Goal: Task Accomplishment & Management: Manage account settings

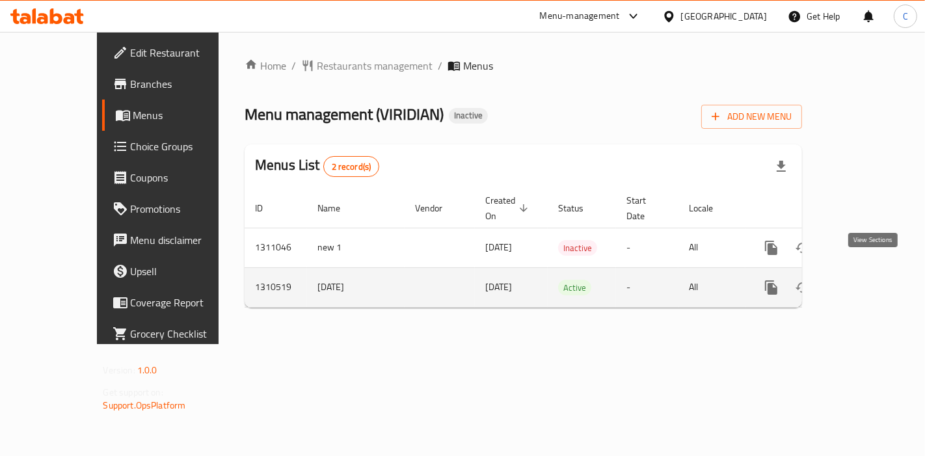
click at [881, 272] on link "enhanced table" at bounding box center [864, 287] width 31 height 31
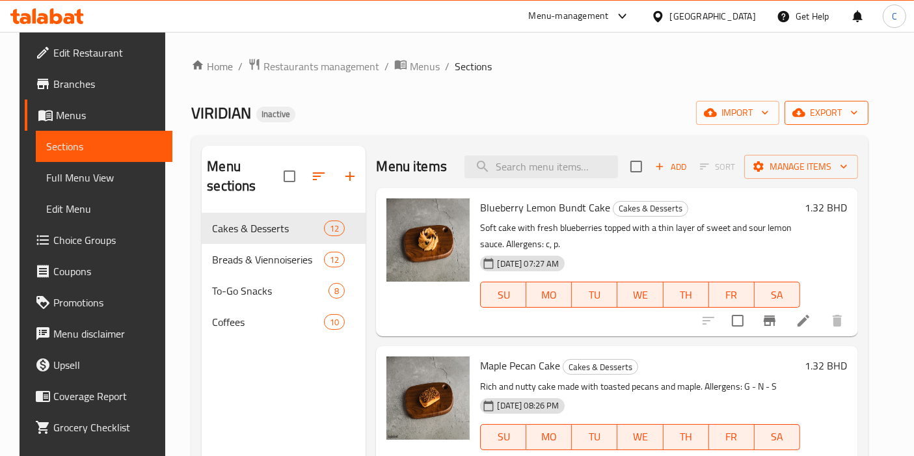
click at [843, 111] on span "export" at bounding box center [826, 113] width 63 height 16
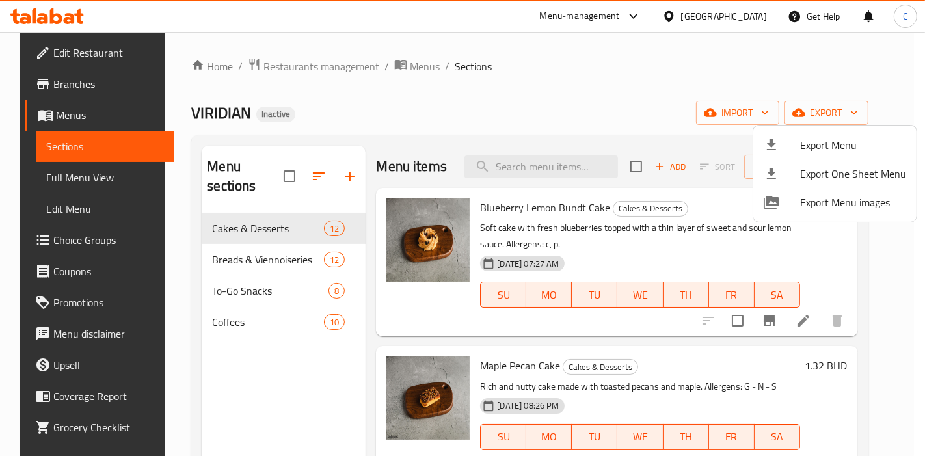
drag, startPoint x: 688, startPoint y: 64, endPoint x: 688, endPoint y: 81, distance: 16.9
click at [683, 66] on div at bounding box center [462, 228] width 925 height 456
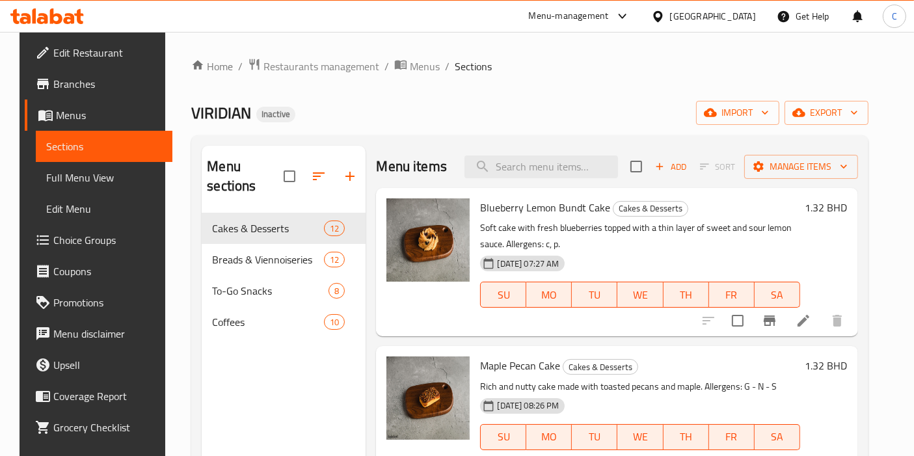
click at [596, 85] on div "Home / Restaurants management / Menus / Sections VIRIDIAN Inactive import expor…" at bounding box center [529, 335] width 676 height 554
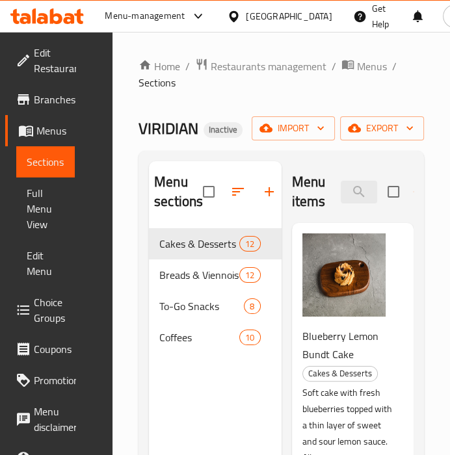
click at [276, 94] on div "Home / Restaurants management / Menus / Sections VIRIDIAN Inactive import expor…" at bounding box center [282, 342] width 286 height 569
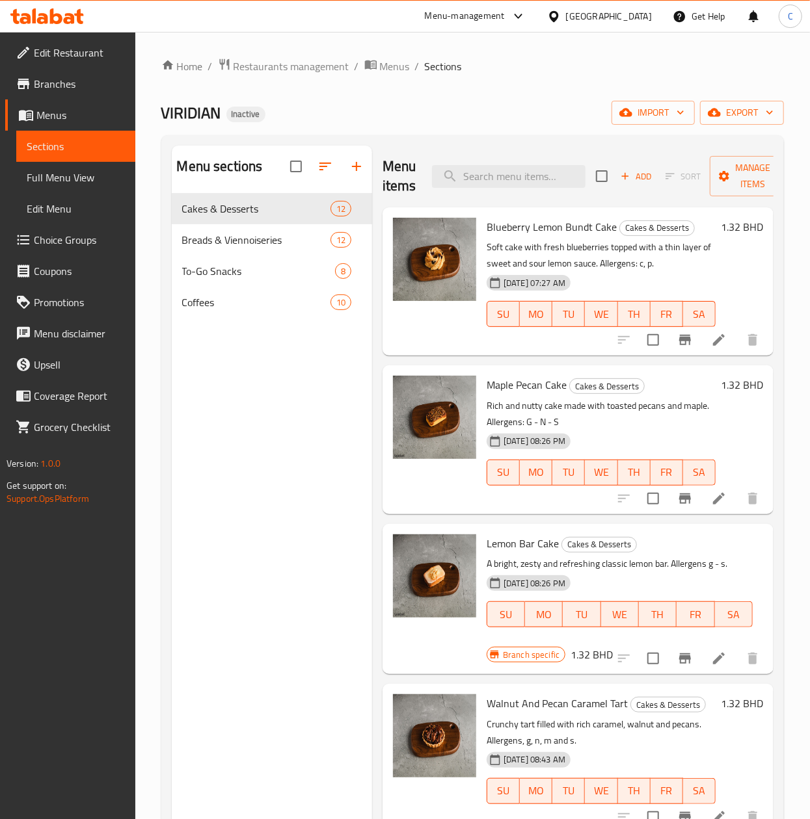
click at [700, 337] on li at bounding box center [718, 339] width 36 height 23
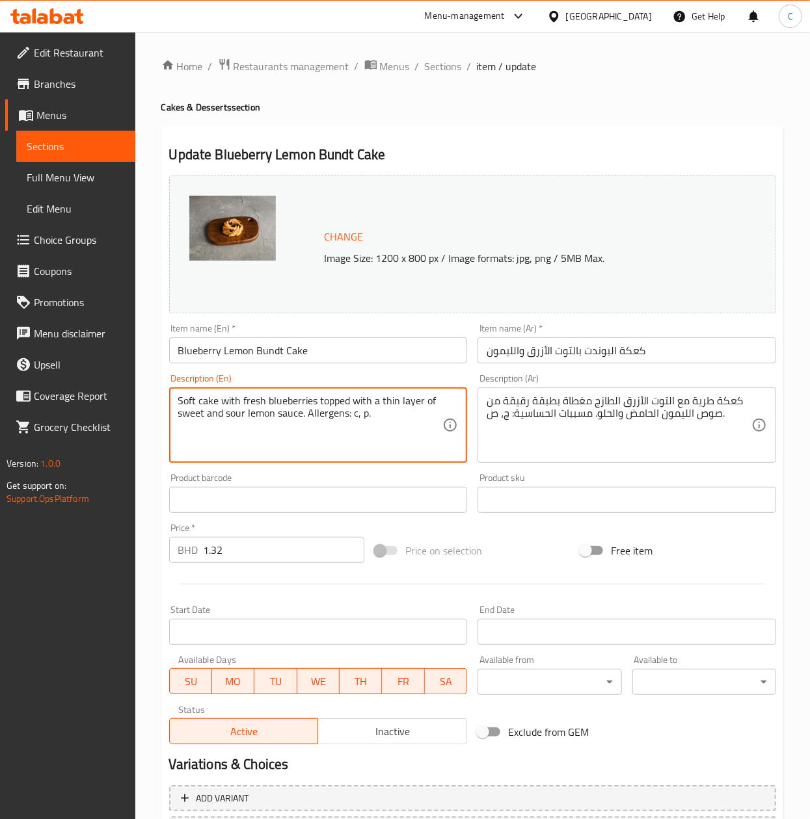
paste textarea "and a delicate lemon glaze. Perfectly sweet with a hint of tang. Allergens: G -…"
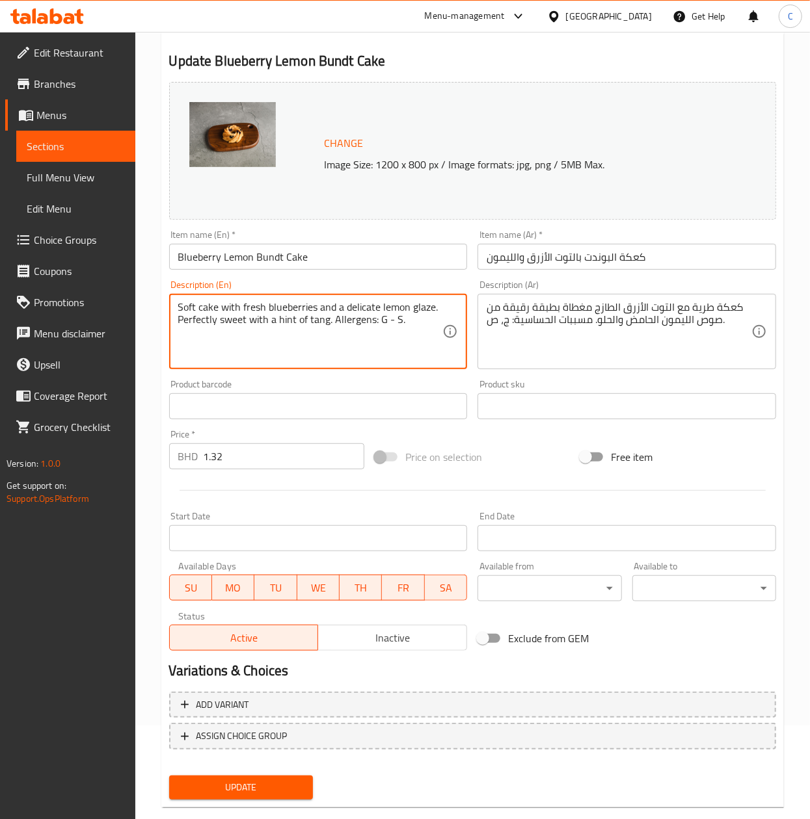
scroll to position [118, 0]
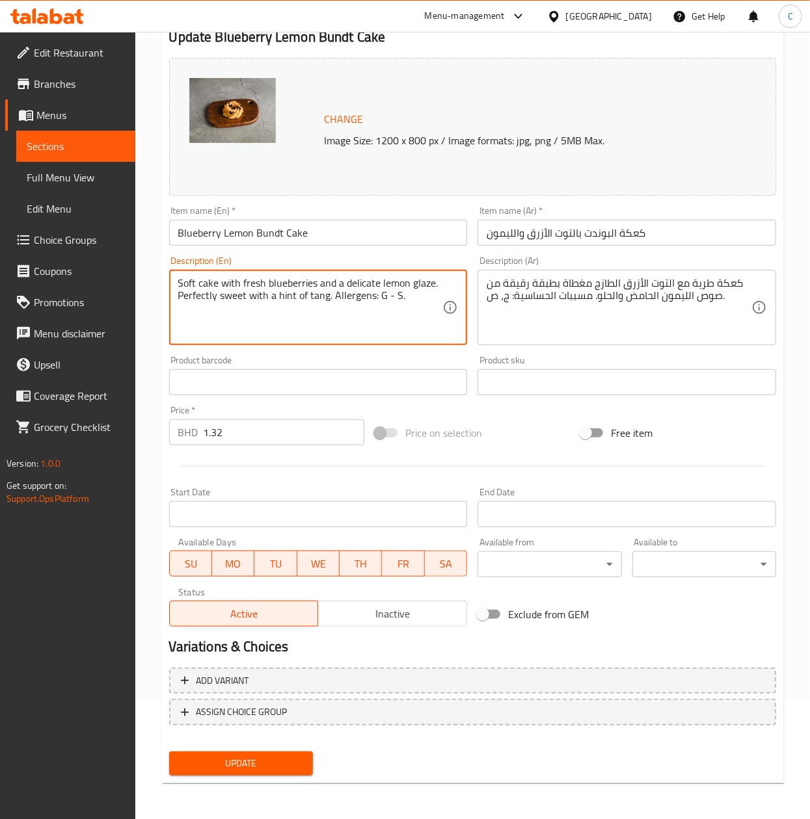
type textarea "Soft cake with fresh blueberries and a delicate lemon glaze. Perfectly sweet wi…"
click at [281, 455] on button "Update" at bounding box center [241, 764] width 144 height 24
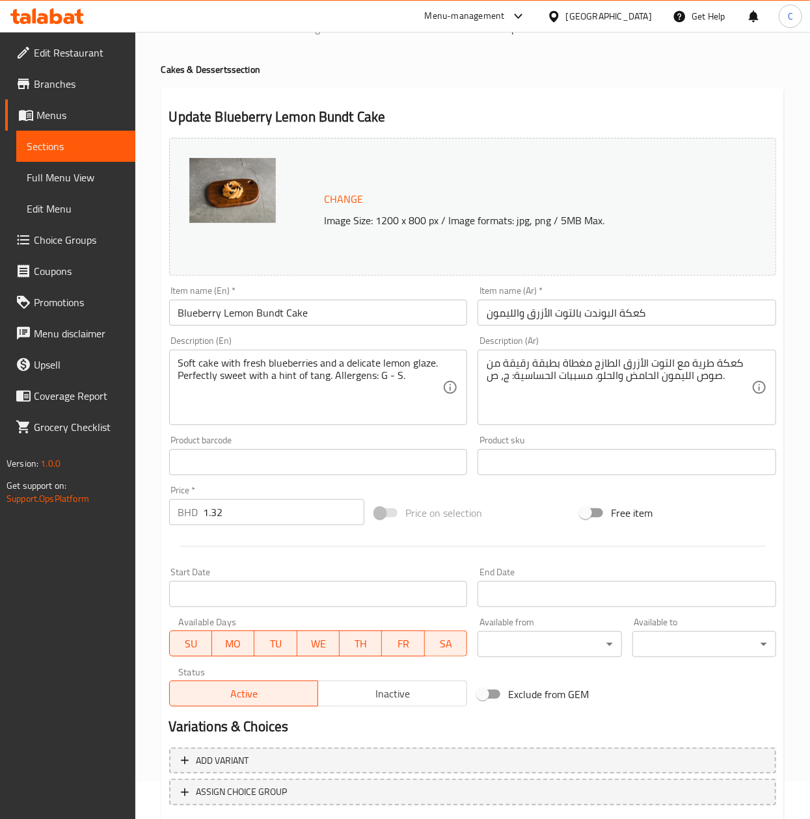
scroll to position [0, 0]
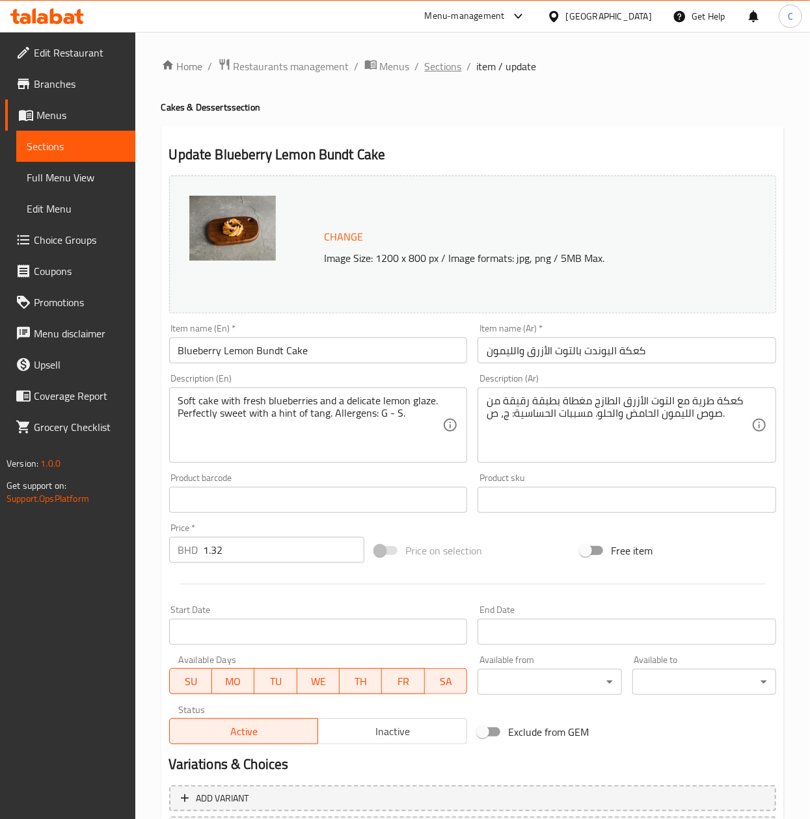
click at [446, 70] on span "Sections" at bounding box center [443, 67] width 37 height 16
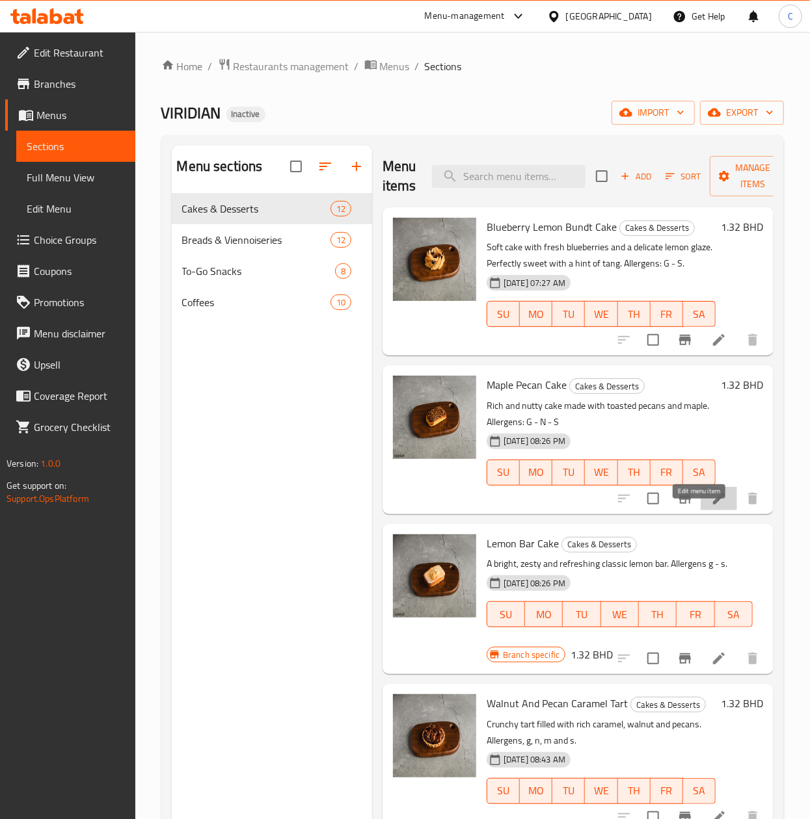
click at [713, 455] on icon at bounding box center [719, 499] width 12 height 12
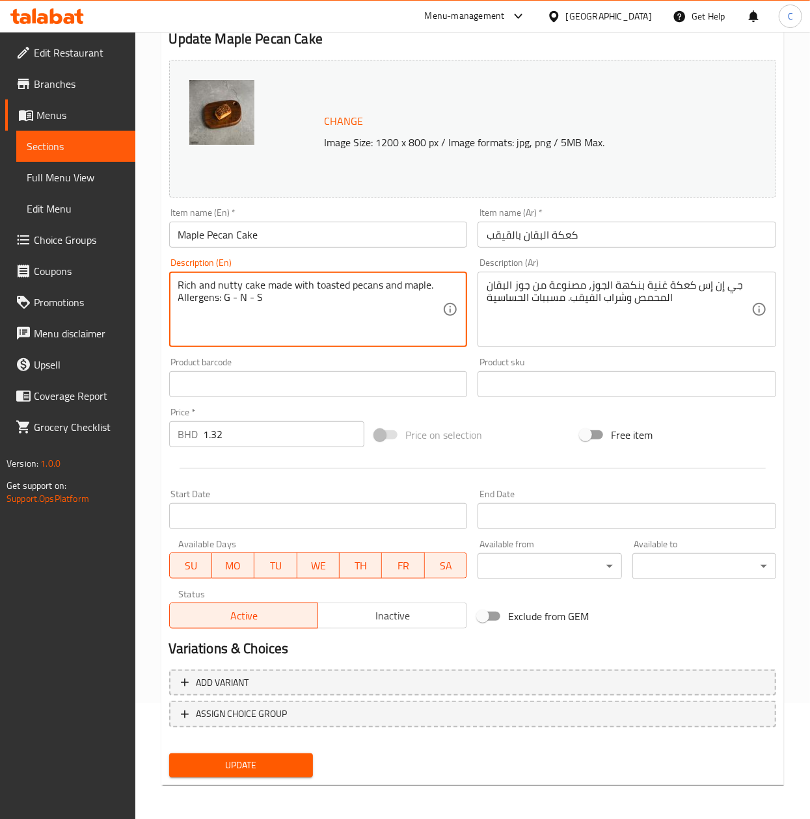
scroll to position [118, 0]
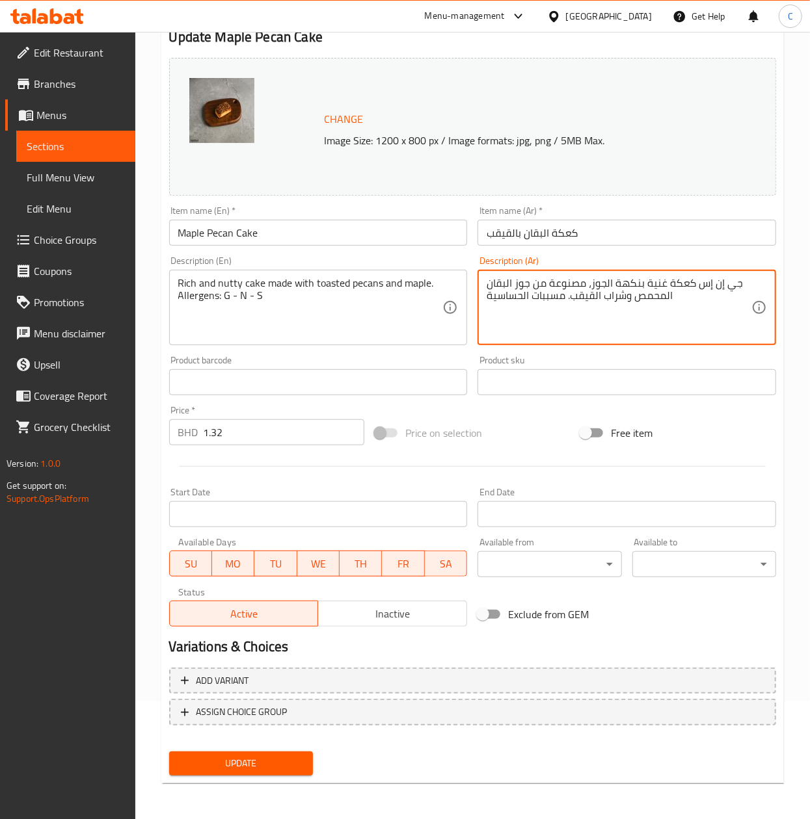
click at [591, 286] on textarea "جي إن إس كعكة غنية بنكهة الجوز، مصنوعة من جوز البقان المحمص وشراب القيقب. مسببا…" at bounding box center [618, 308] width 265 height 62
paste textarea "كعكة غنية بالجوز المحمص والقيقب. مسببات الحساسية: ج، م. ص."
type textarea "كعكة غنية بالجوز المحمص والقيقب. مسببات الحساسية: ج، م. ص."
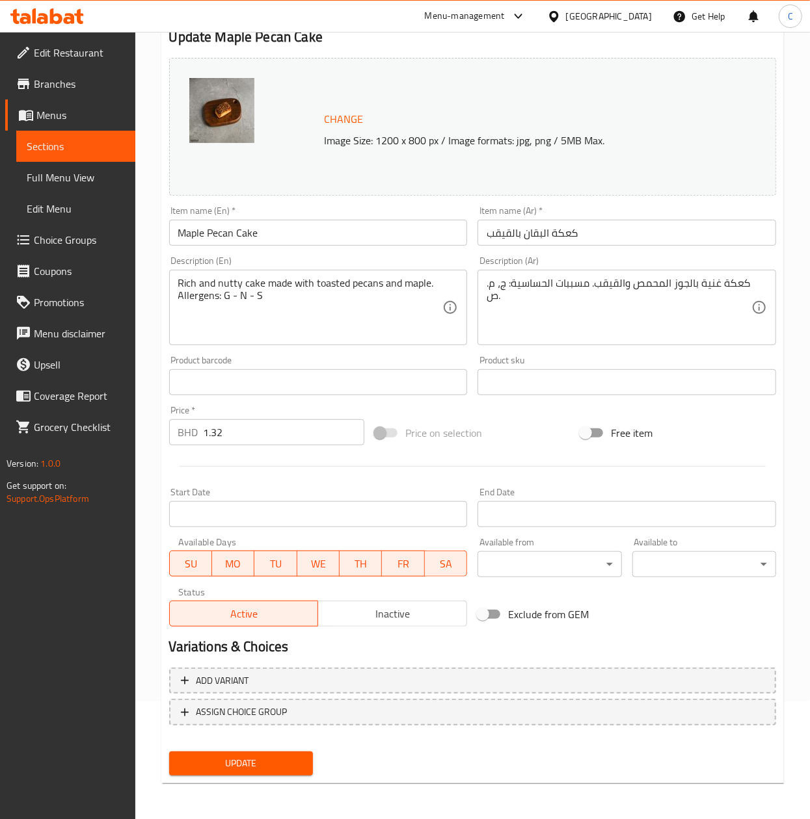
click at [501, 297] on textarea "كعكة غنية بالجوز المحمص والقيقب. مسببات الحساسية: ج، م. ص." at bounding box center [618, 308] width 265 height 62
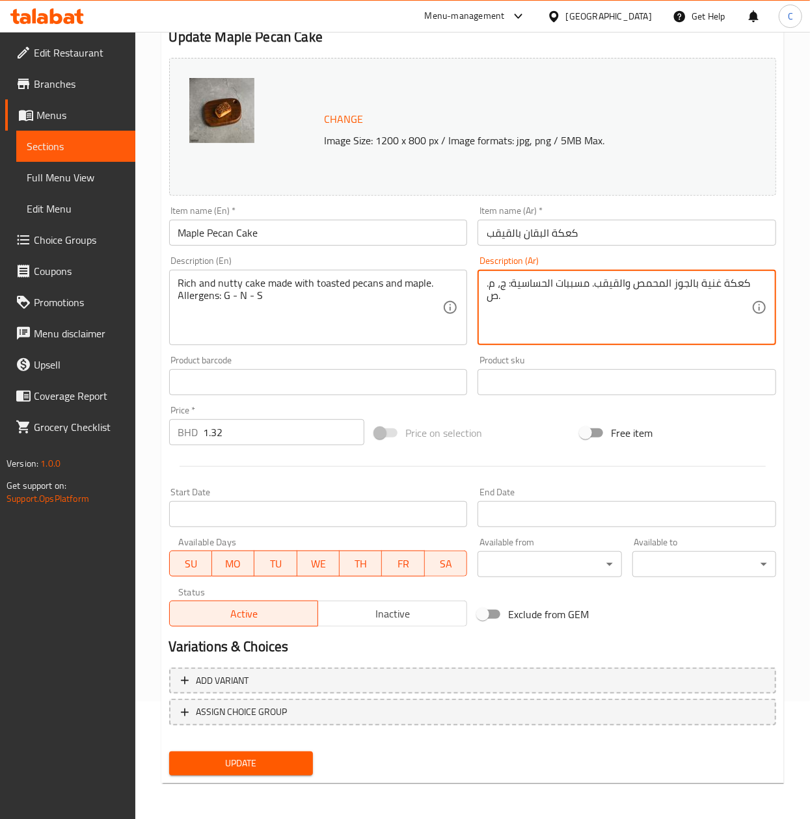
click at [501, 297] on textarea "كعكة غنية بالجوز المحمص والقيقب. مسببات الحساسية: ج، م. ص." at bounding box center [618, 308] width 265 height 62
click at [502, 297] on textarea "كعكة غنية بالجوز المحمص والقيقب. مسببات الحساسية: ج، م. ص." at bounding box center [618, 308] width 265 height 62
click at [659, 239] on input "كعكة البقان بالقيقب" at bounding box center [626, 233] width 299 height 26
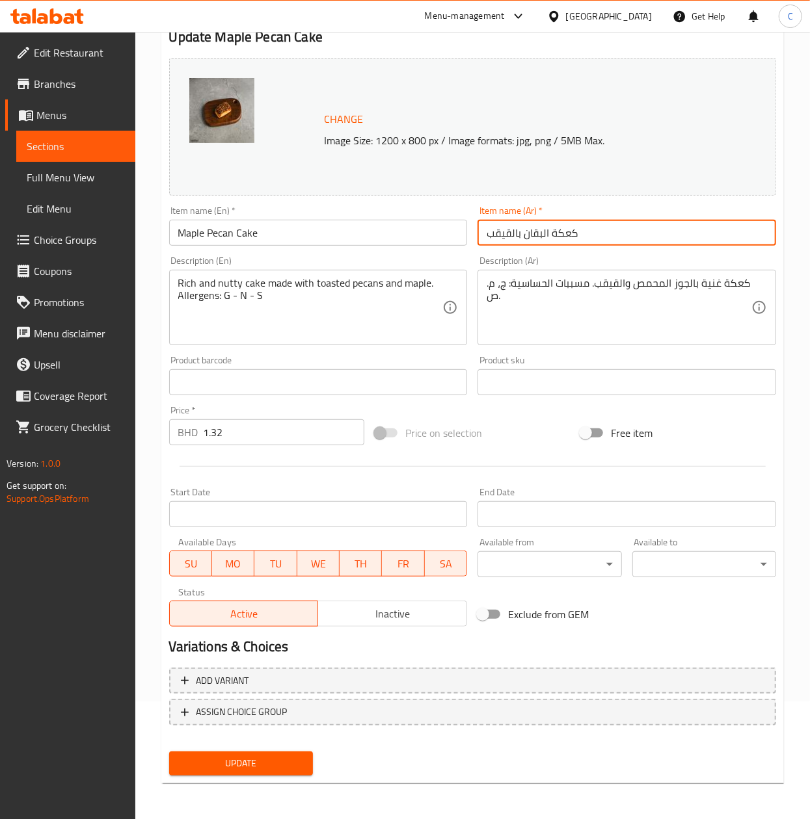
click at [659, 239] on input "كعكة البقان بالقيقب" at bounding box center [626, 233] width 299 height 26
paste input "وز المحمص و"
type input "كعكة الجوز المحمص والقيقب"
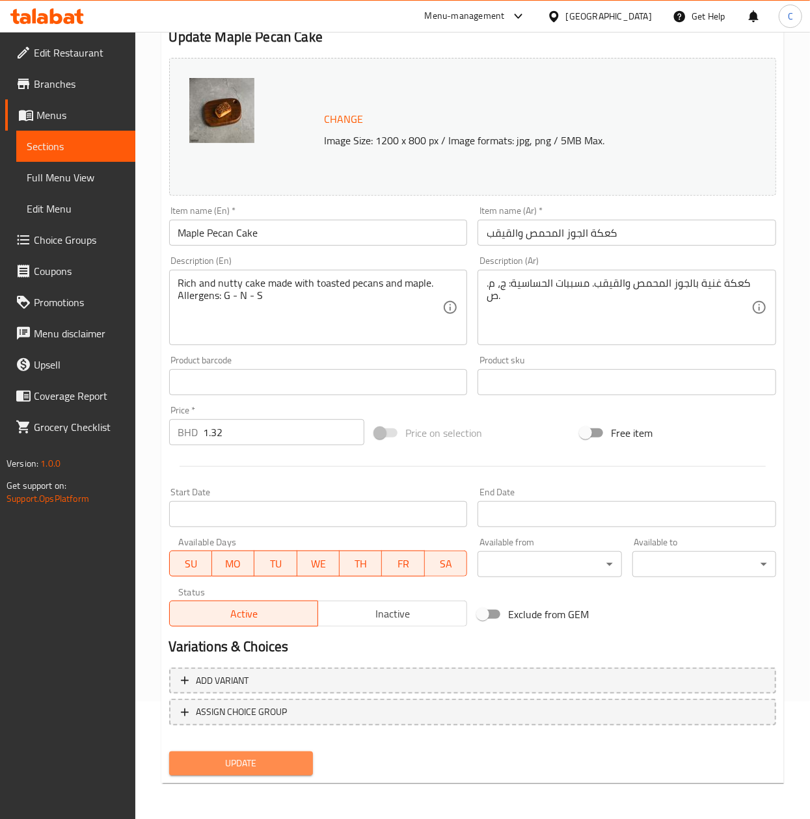
click at [271, 455] on button "Update" at bounding box center [241, 764] width 144 height 24
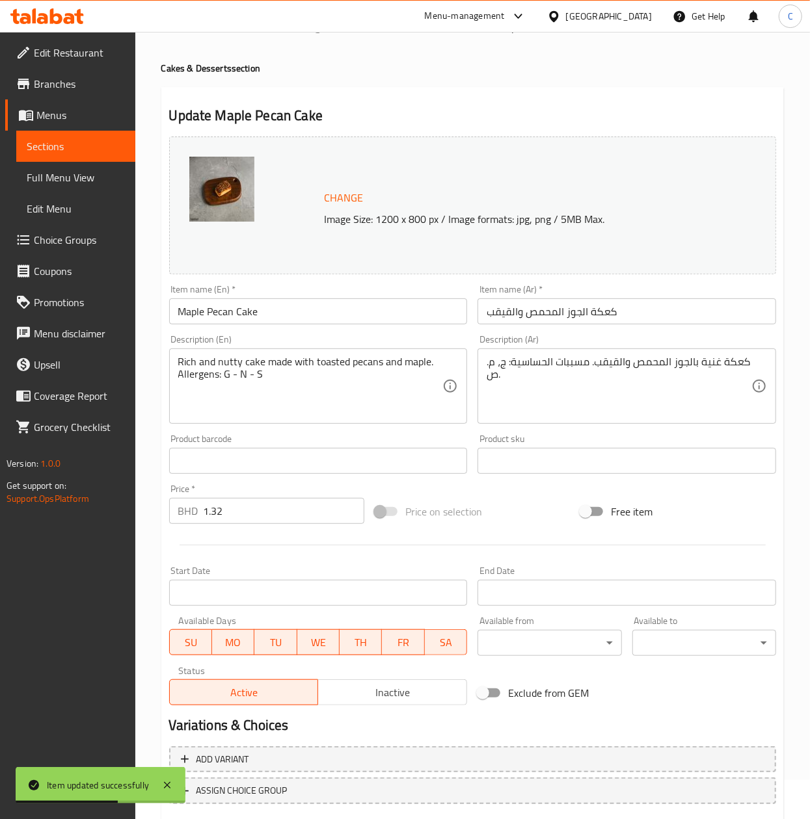
scroll to position [0, 0]
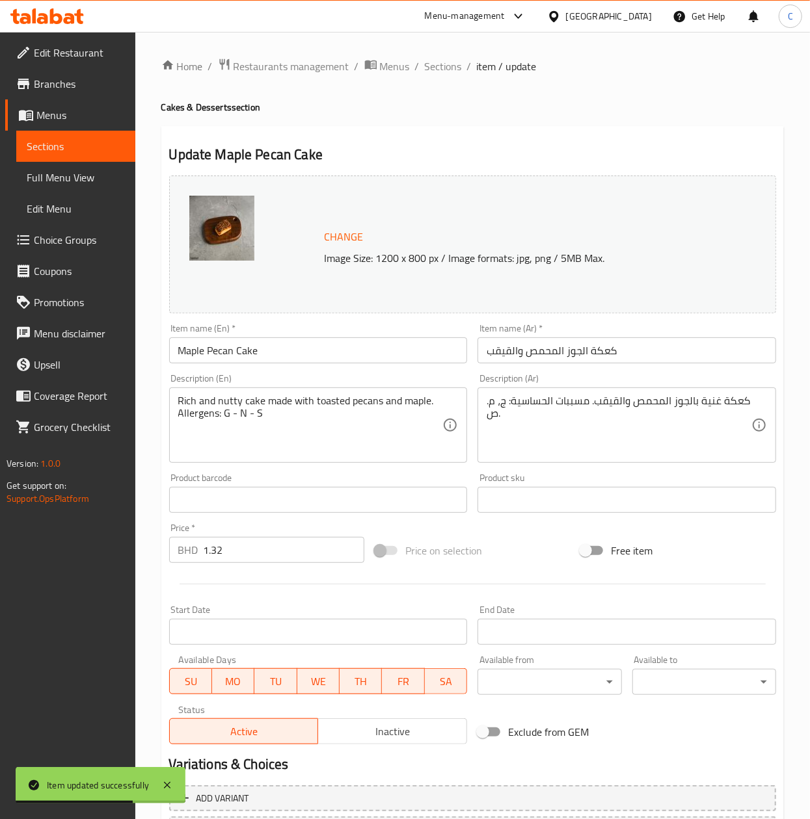
click at [444, 112] on h4 "Cakes & Desserts section" at bounding box center [472, 107] width 622 height 13
click at [446, 54] on div "Home / Restaurants management / Menus / Sections / item / update Cakes & Desser…" at bounding box center [472, 485] width 674 height 906
drag, startPoint x: 445, startPoint y: 64, endPoint x: 789, endPoint y: 38, distance: 345.0
click at [444, 65] on span "Sections" at bounding box center [443, 67] width 37 height 16
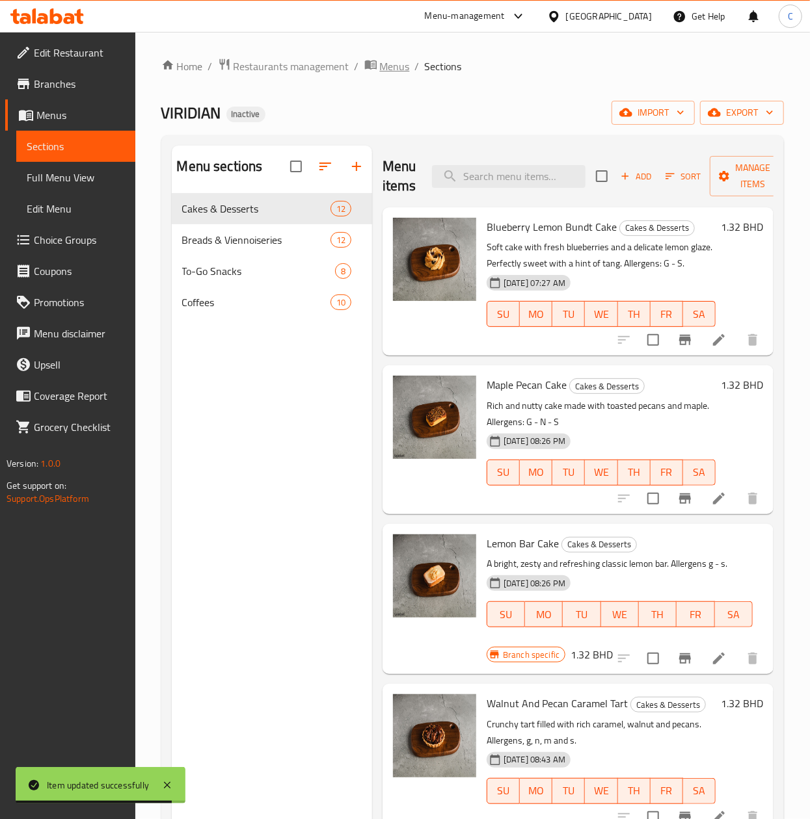
click at [389, 59] on span "Menus" at bounding box center [395, 67] width 30 height 16
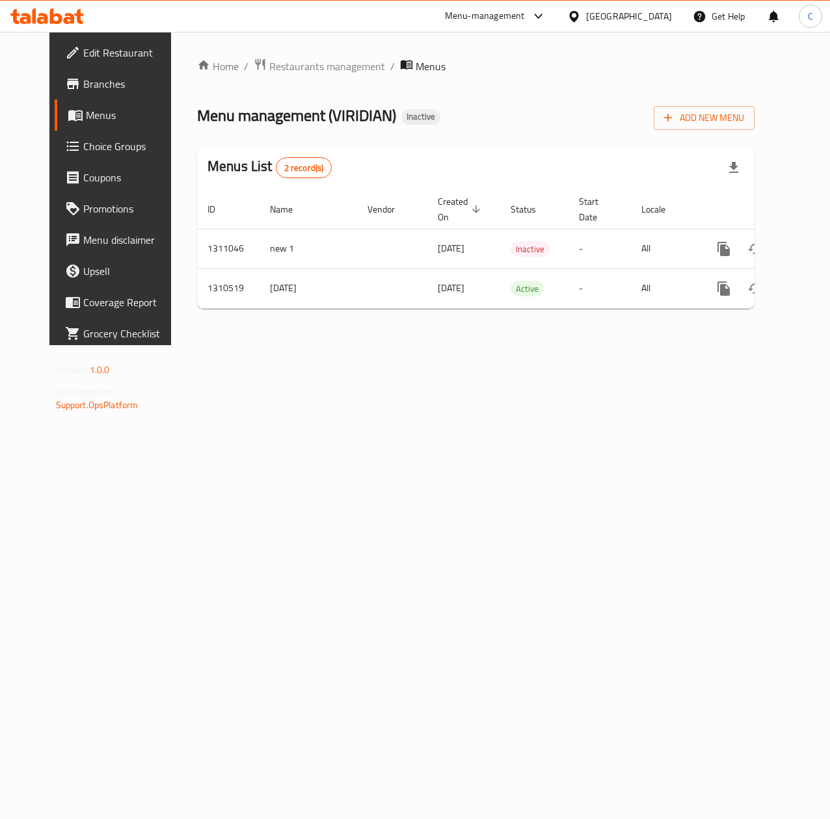
click at [479, 130] on div "Menu management ( VIRIDIAN ) Inactive Add New Menu" at bounding box center [475, 115] width 557 height 29
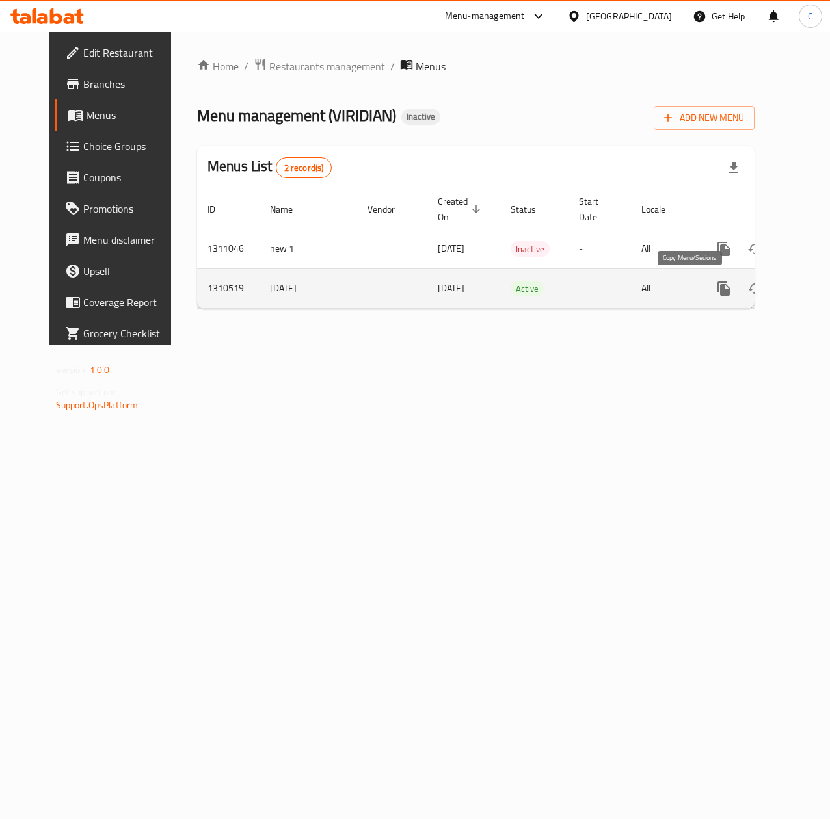
click at [717, 288] on icon "more" at bounding box center [723, 289] width 12 height 14
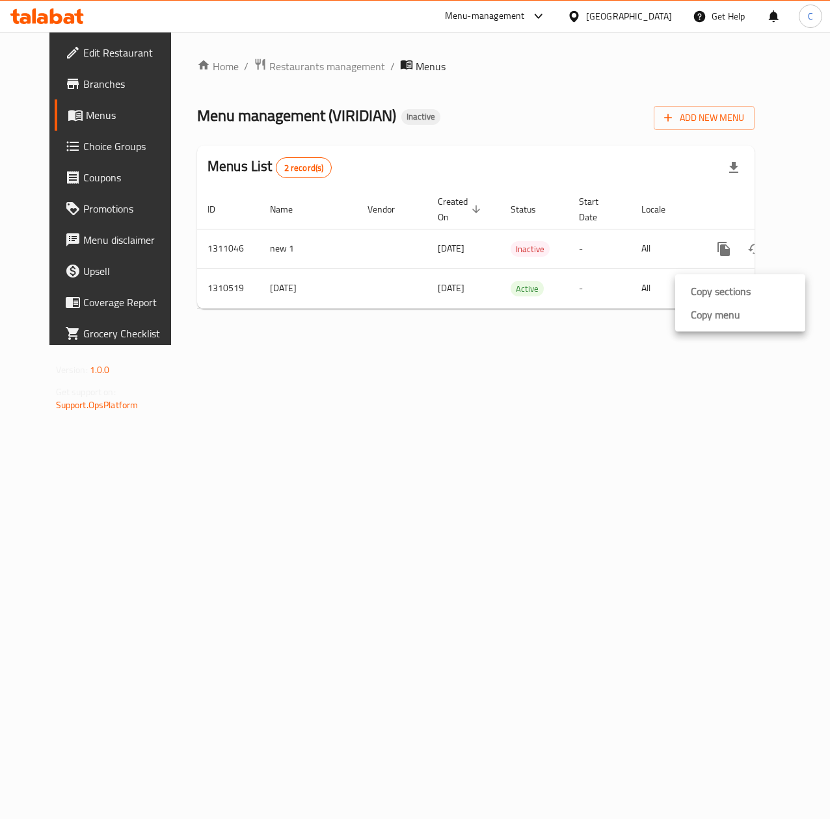
click at [460, 455] on div at bounding box center [415, 409] width 830 height 819
click at [749, 159] on button "button" at bounding box center [733, 167] width 31 height 31
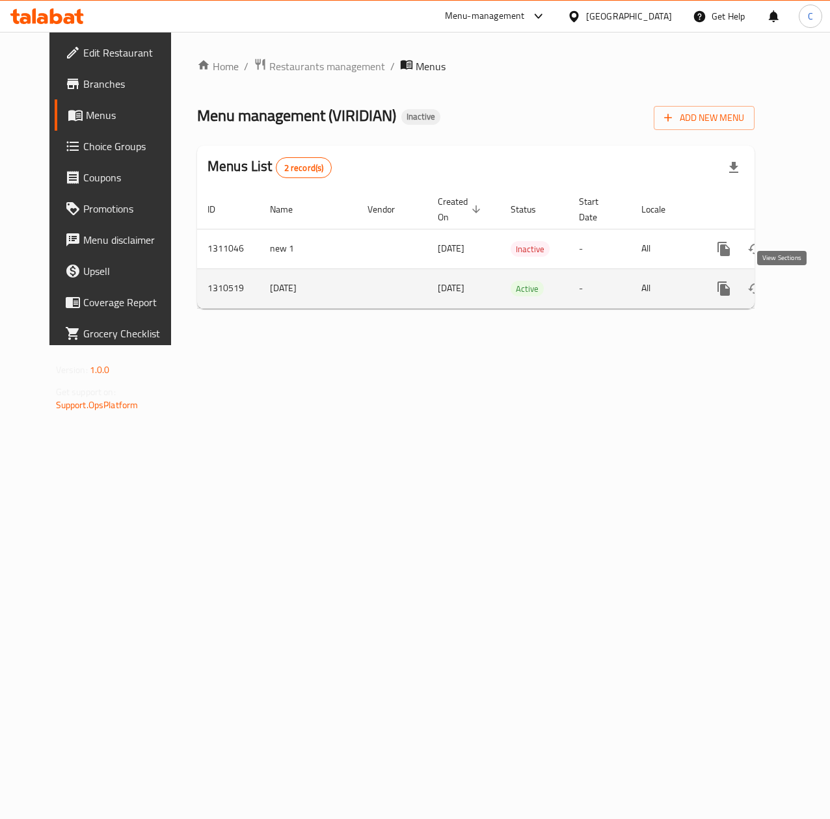
click at [810, 295] on icon "enhanced table" at bounding box center [818, 289] width 16 height 16
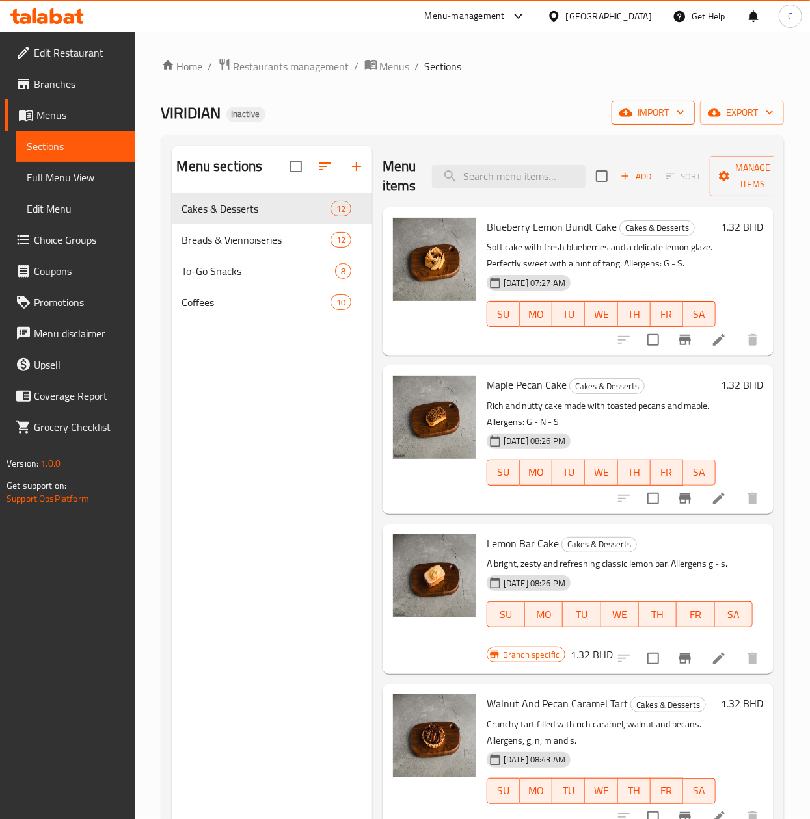
click at [666, 120] on span "import" at bounding box center [653, 113] width 62 height 16
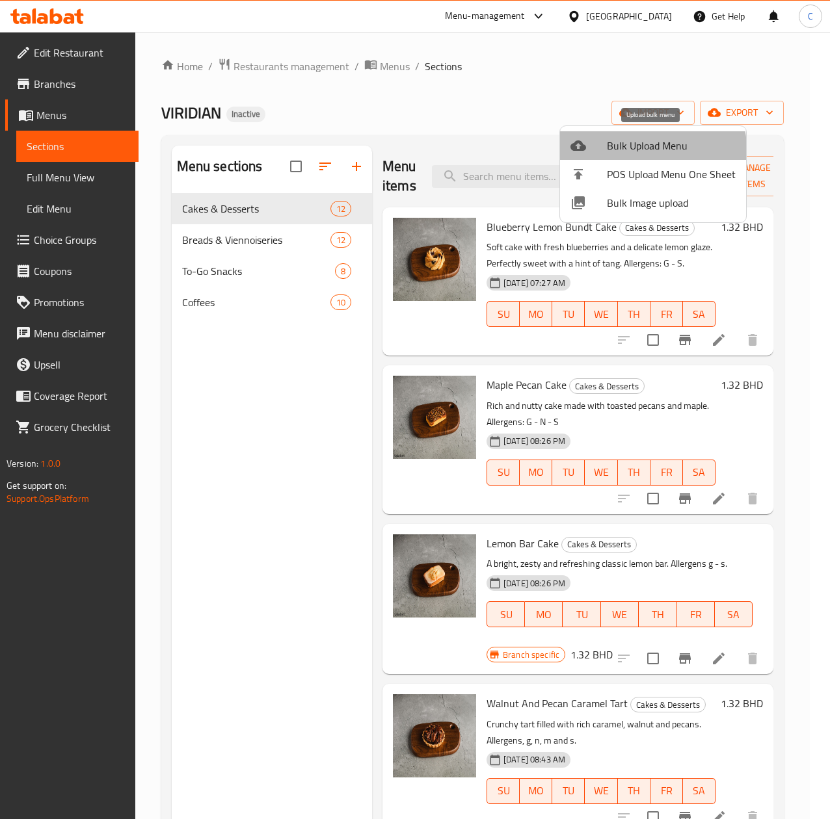
click at [623, 153] on span "Bulk Upload Menu" at bounding box center [671, 146] width 129 height 16
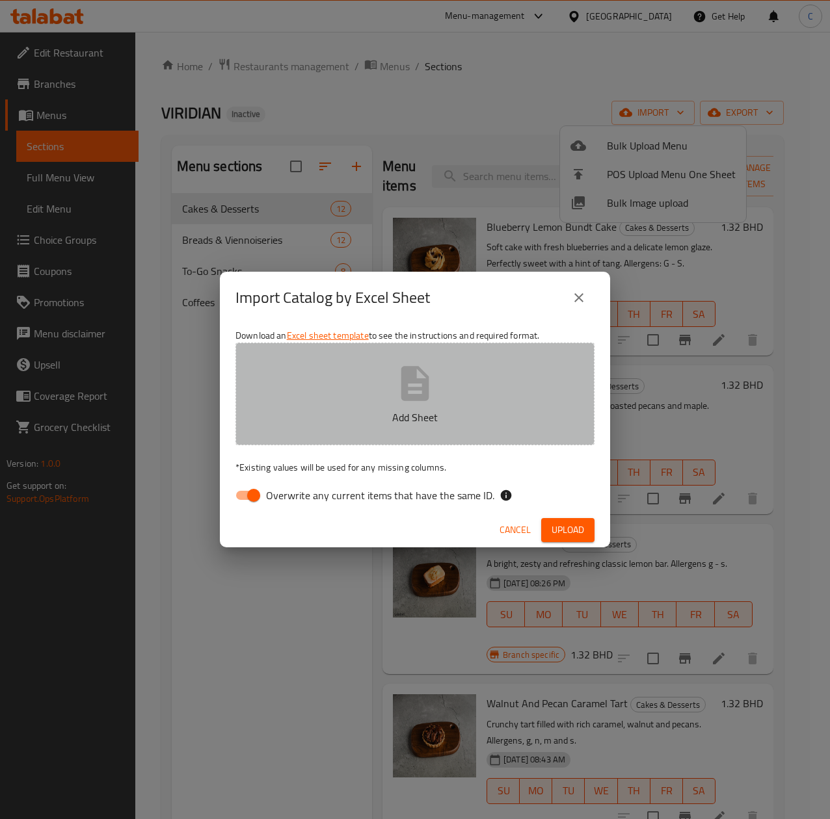
click at [389, 377] on button "Add Sheet" at bounding box center [414, 394] width 359 height 103
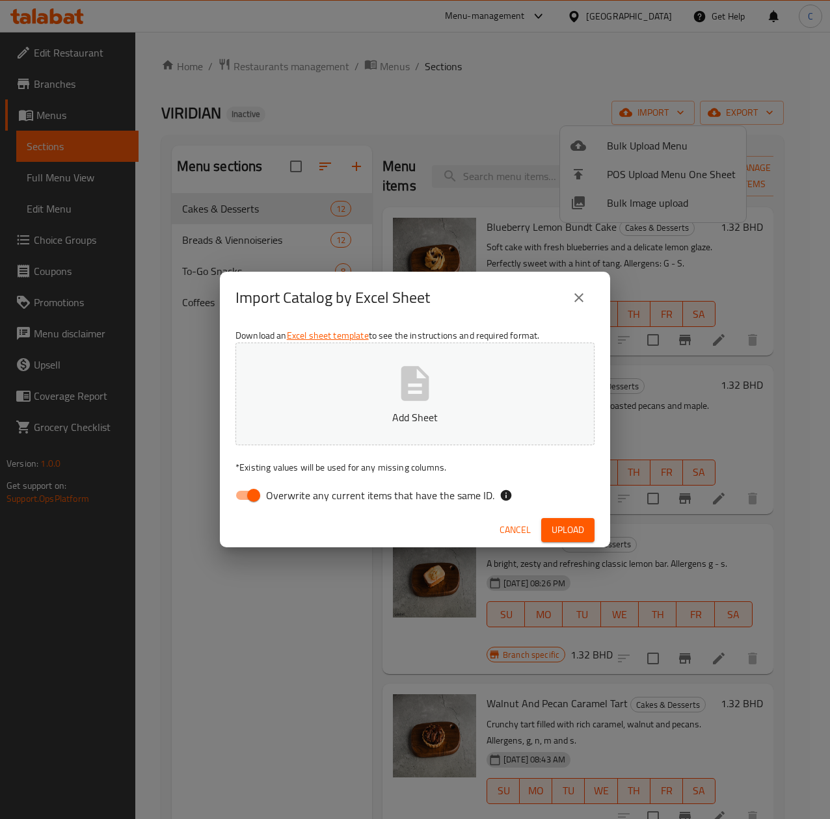
click at [585, 298] on icon "close" at bounding box center [579, 298] width 16 height 16
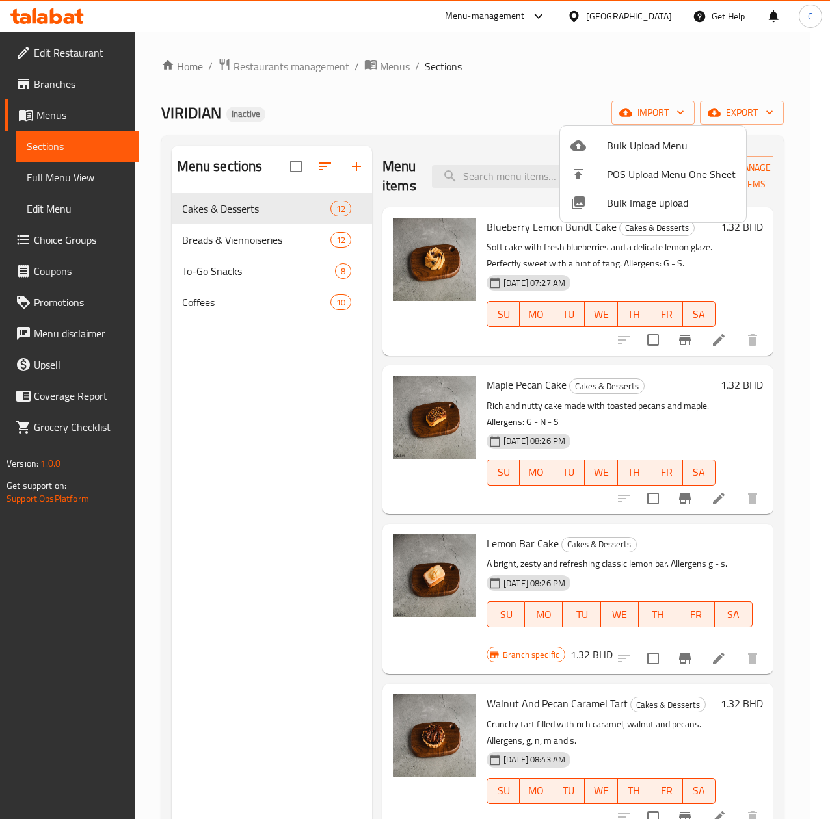
drag, startPoint x: 702, startPoint y: 78, endPoint x: 775, endPoint y: 133, distance: 91.1
click at [706, 77] on div at bounding box center [415, 409] width 830 height 819
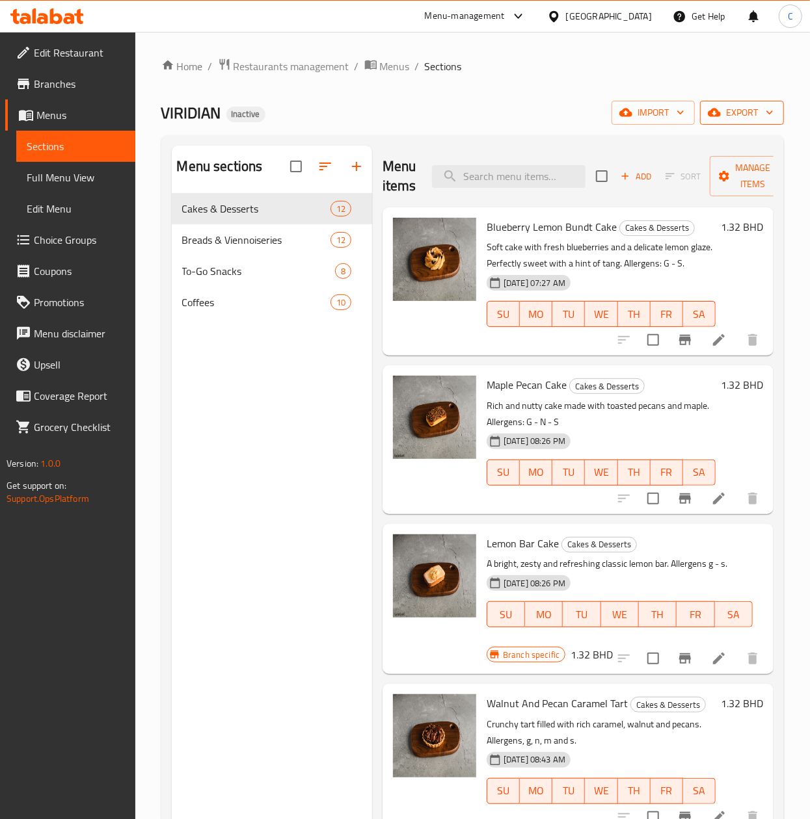
click at [761, 116] on span "export" at bounding box center [741, 113] width 63 height 16
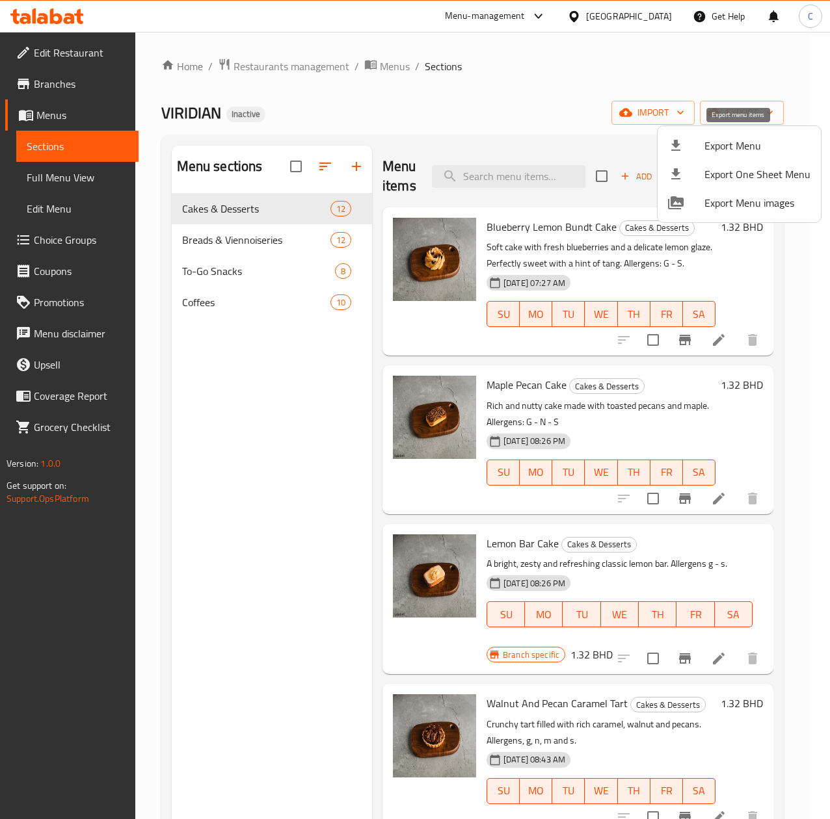
click at [736, 139] on span "Export Menu" at bounding box center [757, 146] width 106 height 16
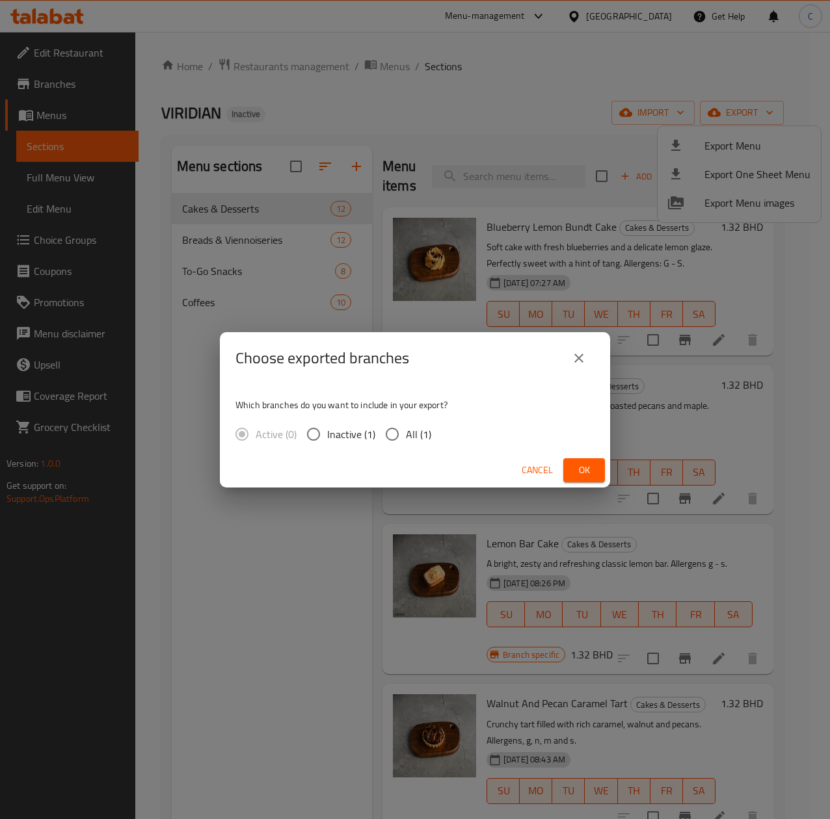
click at [388, 434] on input "All (1)" at bounding box center [392, 434] width 27 height 27
radio input "true"
drag, startPoint x: 567, startPoint y: 479, endPoint x: 618, endPoint y: 464, distance: 52.7
click at [568, 455] on button "Ok" at bounding box center [584, 471] width 42 height 24
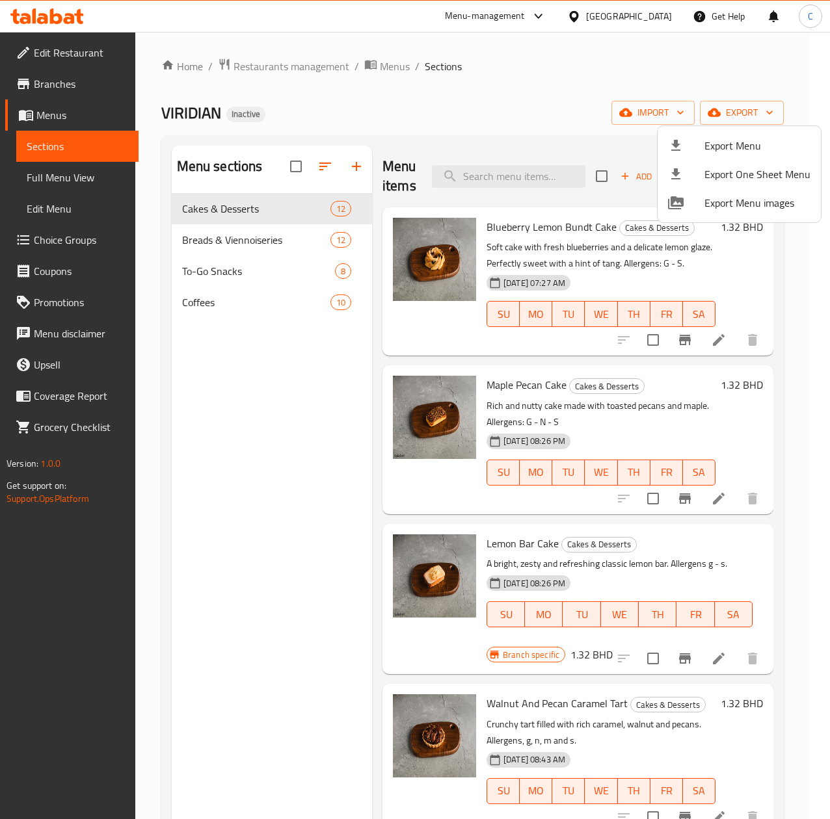
click at [732, 70] on div at bounding box center [415, 409] width 830 height 819
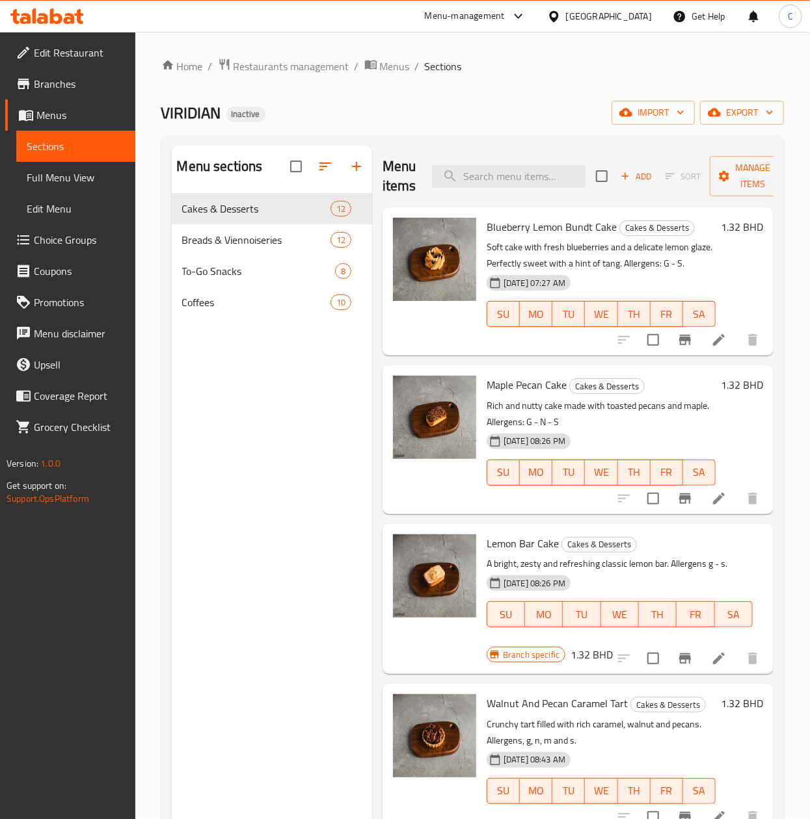
drag, startPoint x: 537, startPoint y: 49, endPoint x: 518, endPoint y: 7, distance: 46.6
click at [537, 49] on div "Home / Restaurants management / Menus / Sections VIRIDIAN Inactive import expor…" at bounding box center [472, 517] width 674 height 970
